Goal: Task Accomplishment & Management: Manage account settings

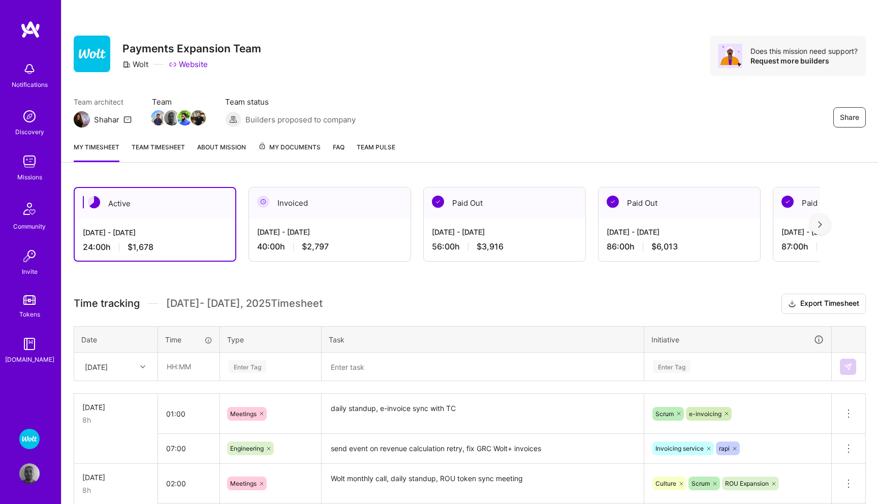
click at [24, 166] on img at bounding box center [29, 161] width 20 height 20
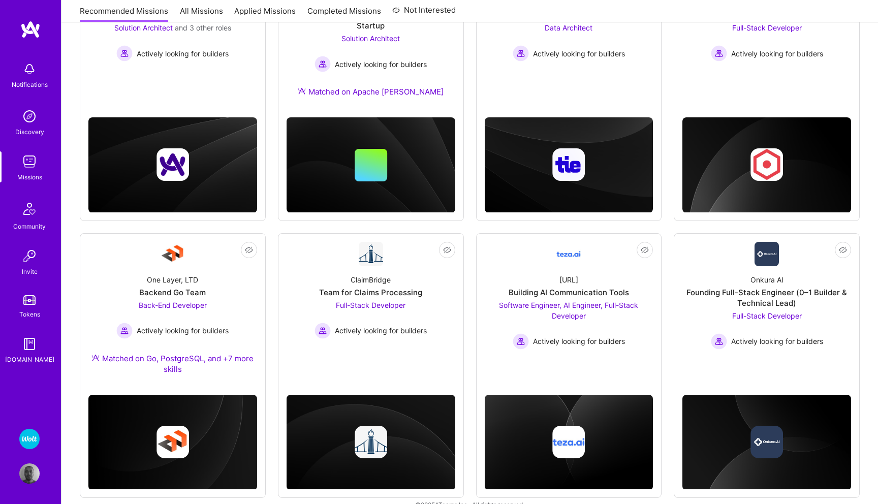
scroll to position [234, 0]
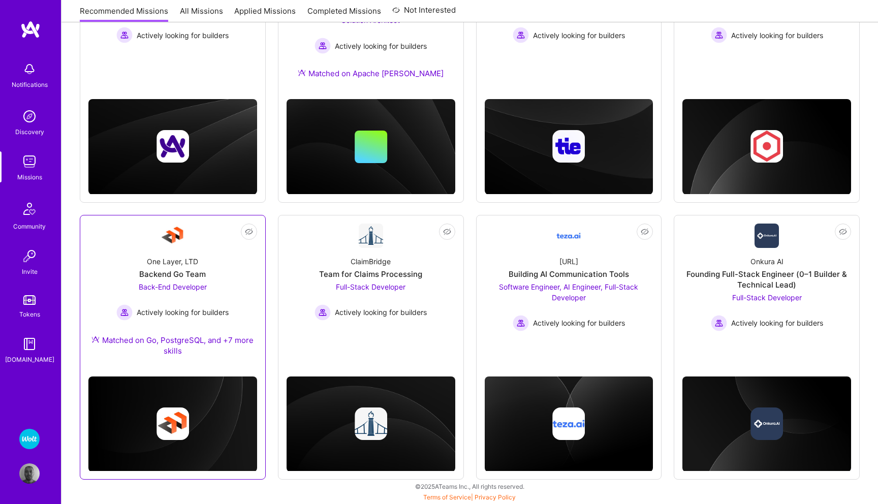
click at [194, 287] on span "Back-End Developer" at bounding box center [173, 287] width 68 height 9
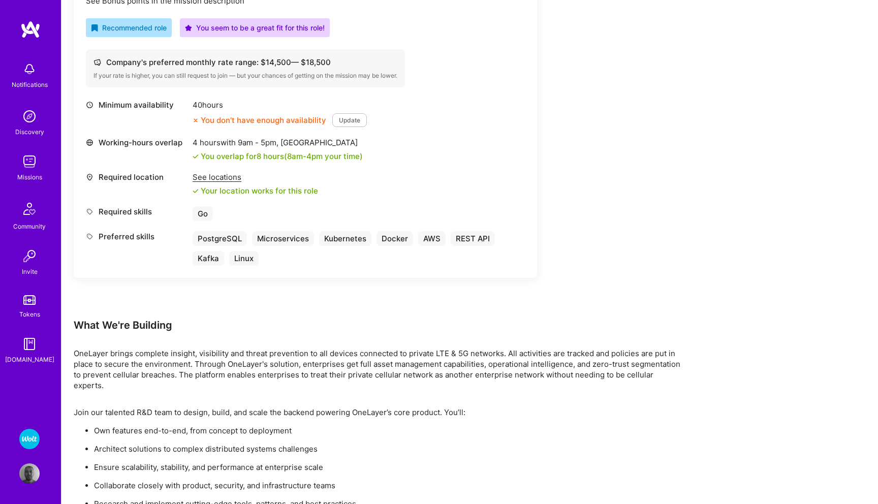
scroll to position [427, 0]
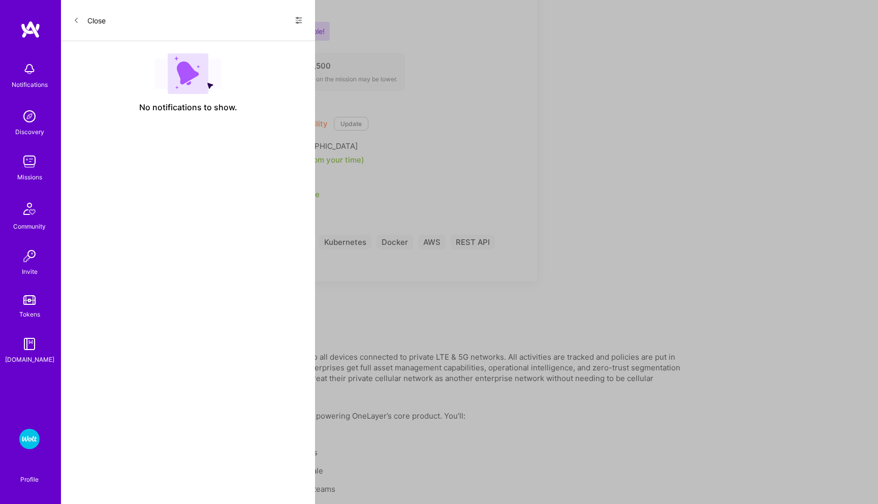
scroll to position [234, 0]
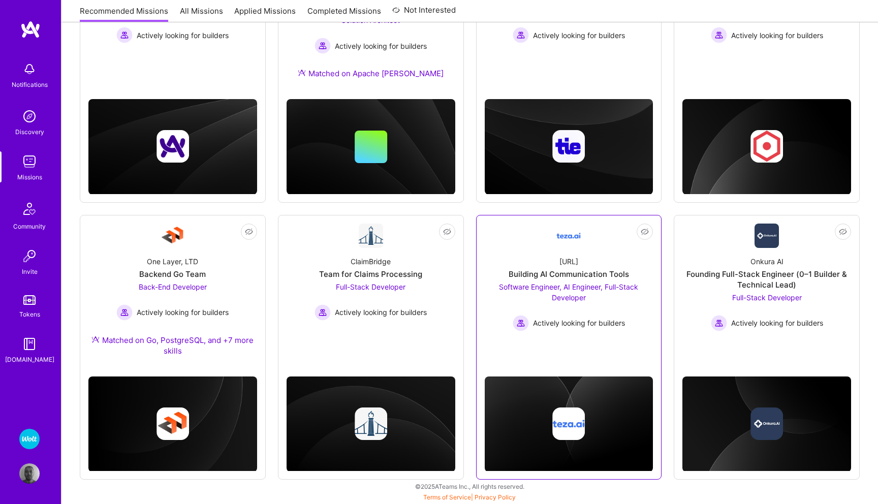
click at [537, 289] on span "Software Engineer, AI Engineer, Full-Stack Developer" at bounding box center [568, 292] width 139 height 19
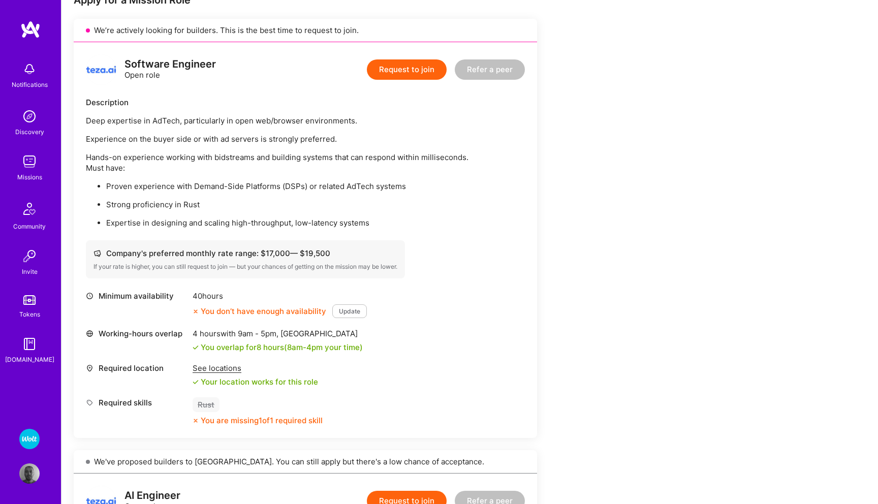
scroll to position [223, 0]
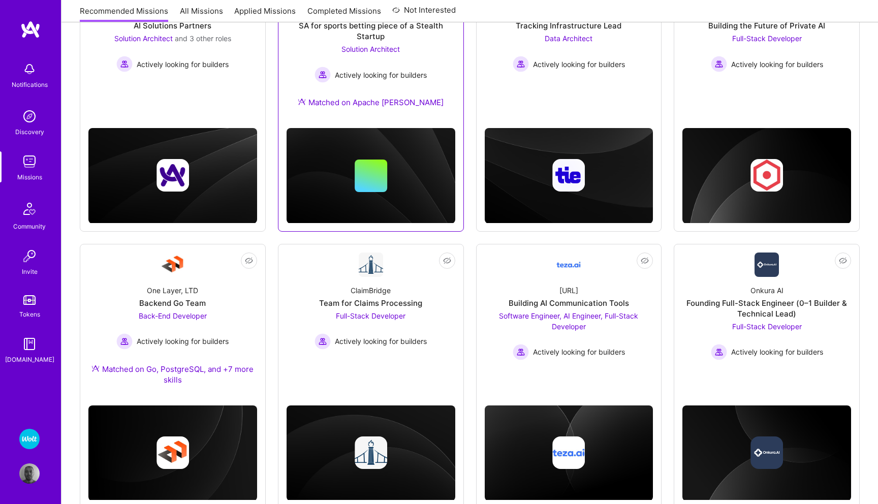
scroll to position [234, 0]
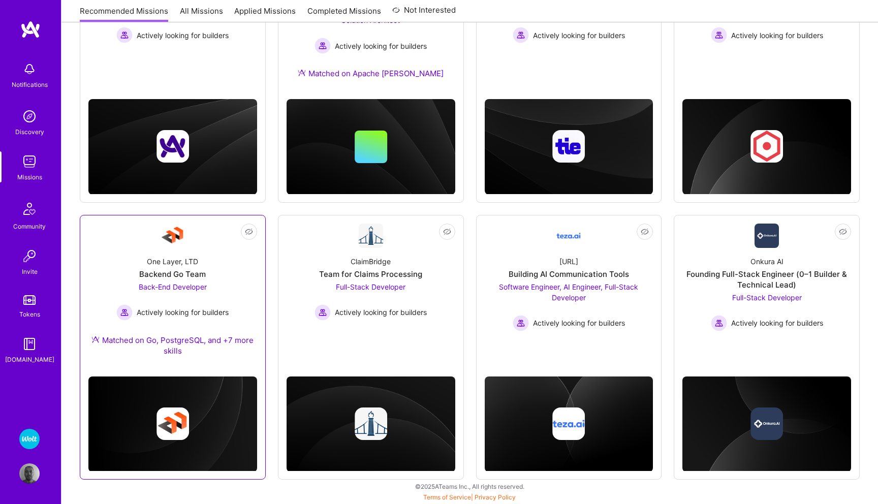
click at [166, 286] on span "Back-End Developer" at bounding box center [173, 287] width 68 height 9
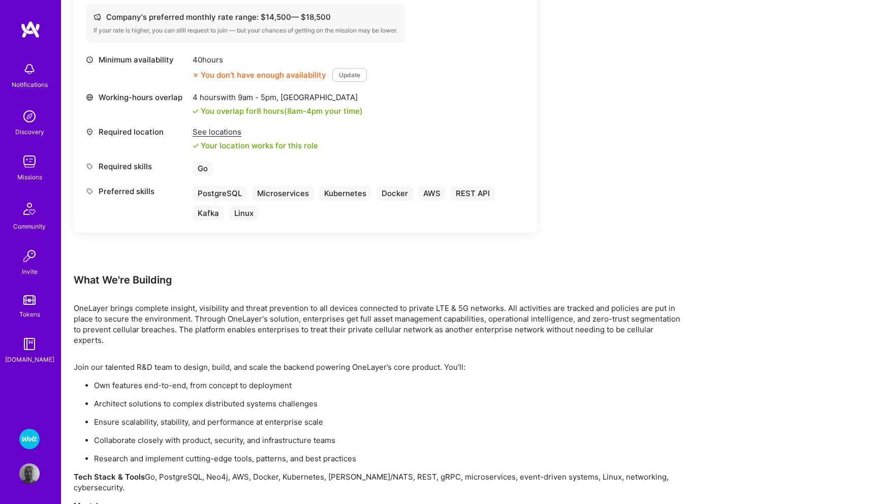
scroll to position [473, 0]
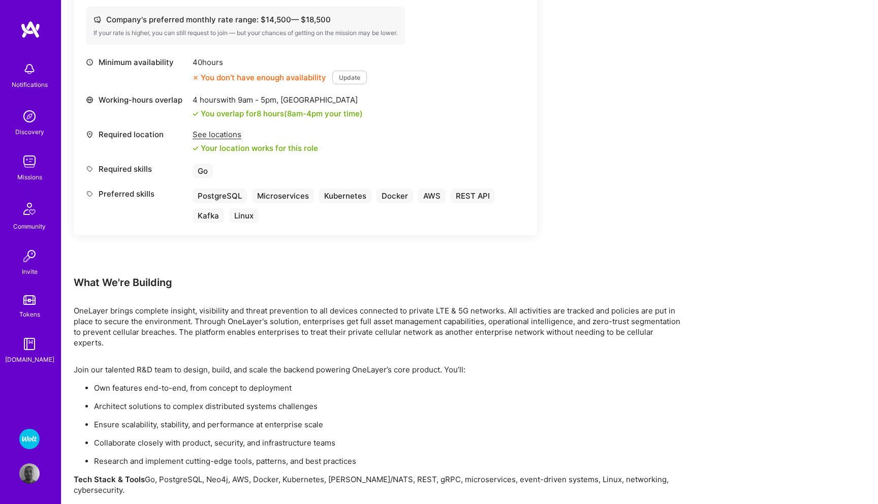
click at [357, 80] on button "Update" at bounding box center [349, 78] width 35 height 14
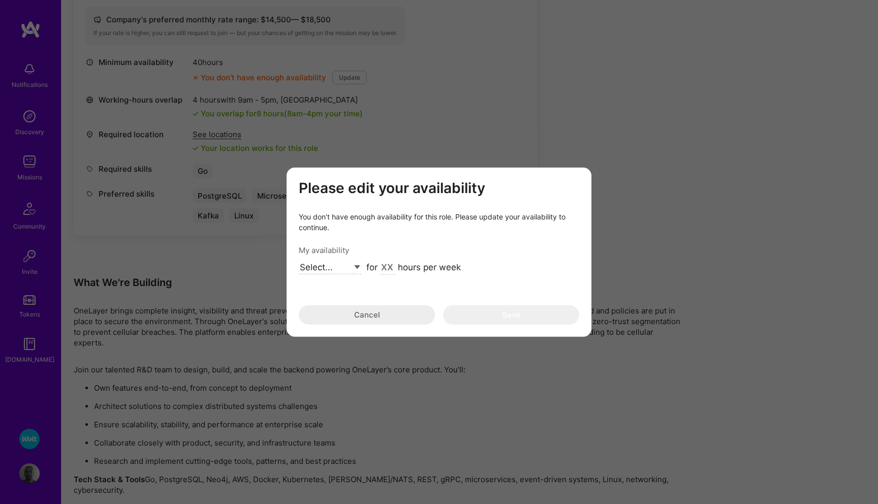
click at [356, 266] on select "Select... Right Now Future Date Not Available" at bounding box center [330, 268] width 63 height 14
select select "Right Now"
click at [299, 261] on select "Select... Right Now Future Date Not Available" at bounding box center [330, 268] width 63 height 14
click at [386, 268] on input "modal" at bounding box center [387, 267] width 15 height 13
type input "40"
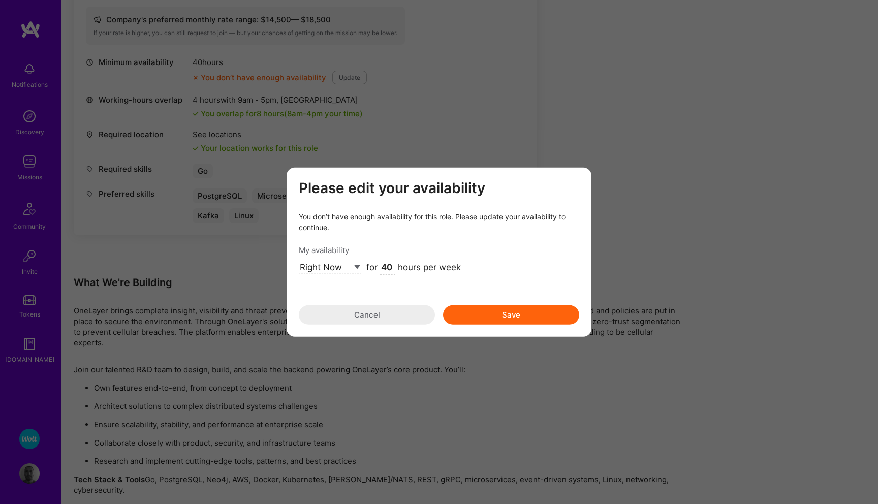
click at [355, 268] on select "Select... Right Now Future Date Not Available" at bounding box center [330, 268] width 63 height 14
select select "Future Date"
click at [299, 261] on select "Select... Right Now Future Date Not Available" at bounding box center [330, 268] width 63 height 14
click at [358, 312] on button "Cancel" at bounding box center [367, 314] width 136 height 19
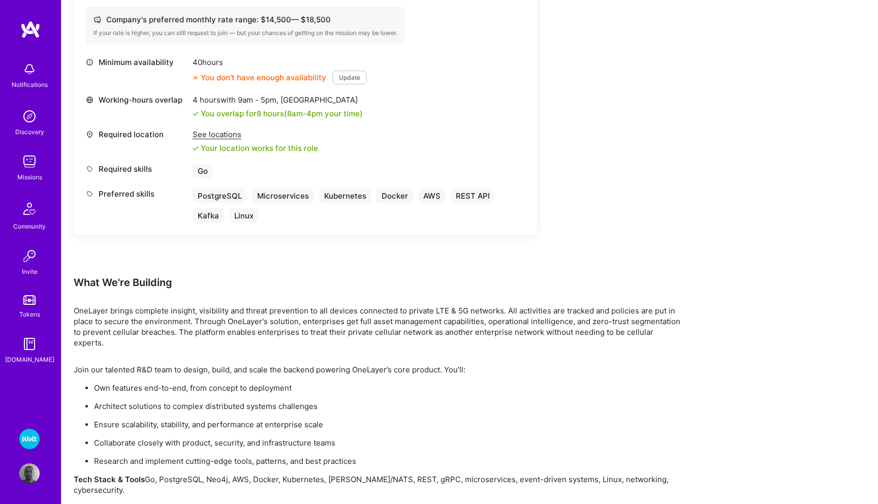
click at [356, 80] on button "Update" at bounding box center [349, 78] width 35 height 14
select select "Future Date"
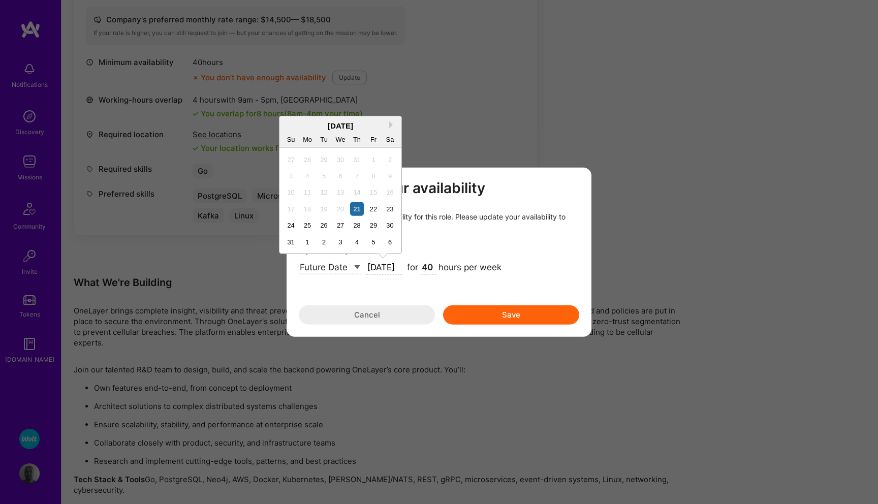
click at [394, 265] on input "[DATE]" at bounding box center [384, 267] width 36 height 13
click at [308, 242] on div "1" at bounding box center [308, 242] width 14 height 14
type input "[DATE]"
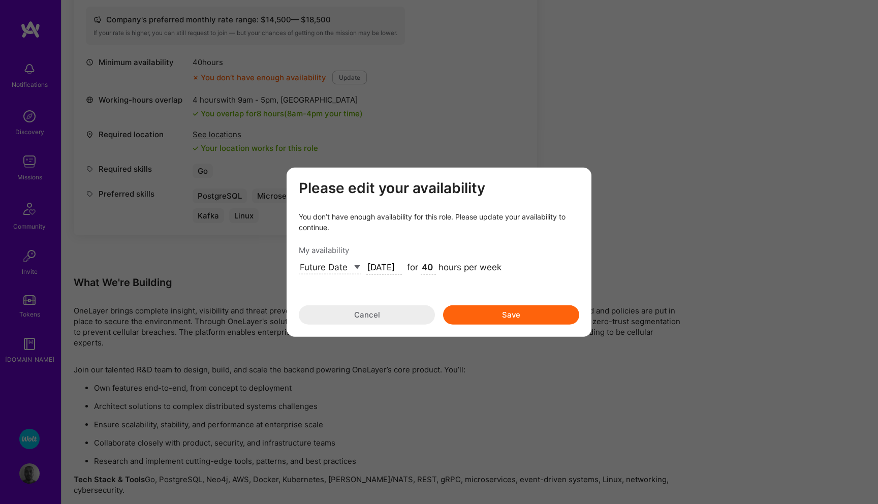
click at [493, 314] on button "Save" at bounding box center [511, 314] width 136 height 19
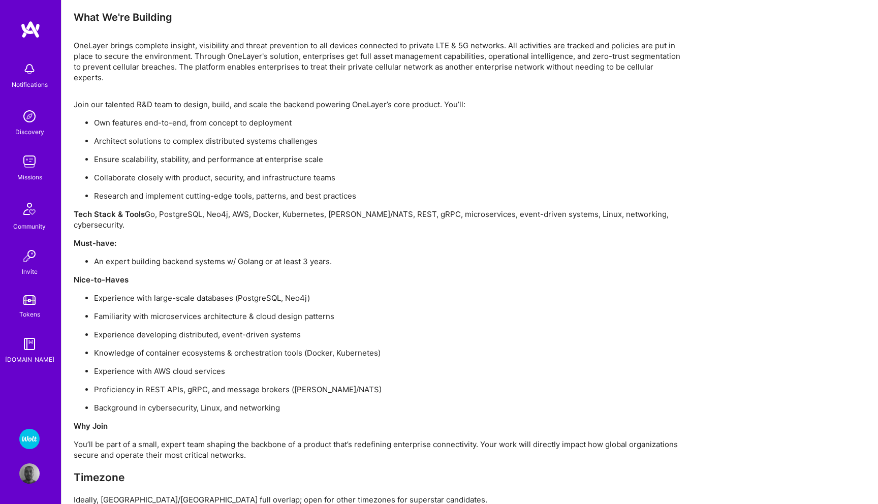
scroll to position [747, 0]
